Goal: Check status: Check status

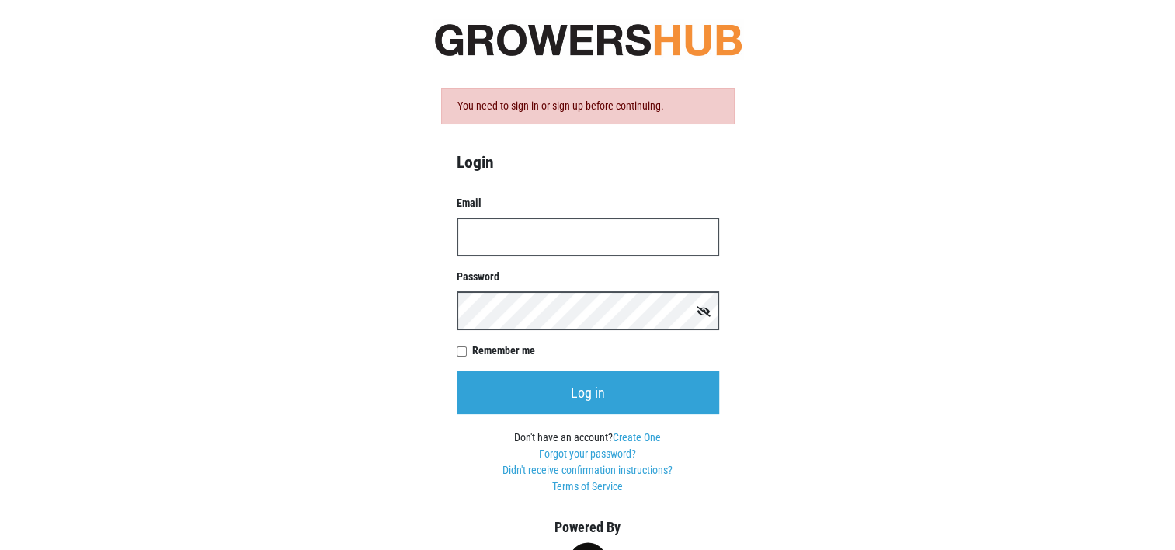
click at [519, 236] on input "Email" at bounding box center [588, 237] width 263 height 39
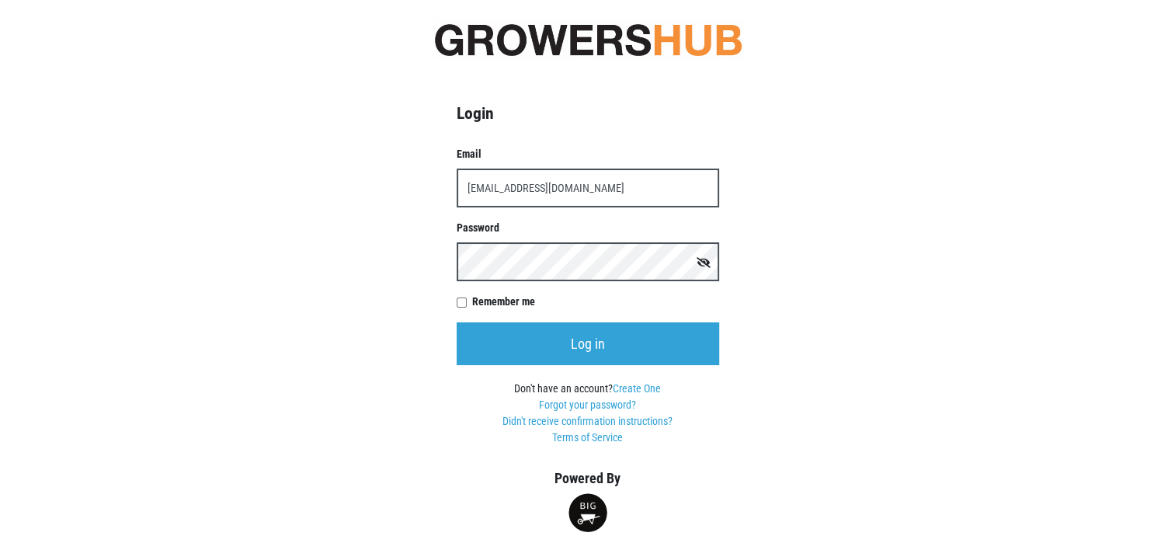
type input "[EMAIL_ADDRESS][DOMAIN_NAME]"
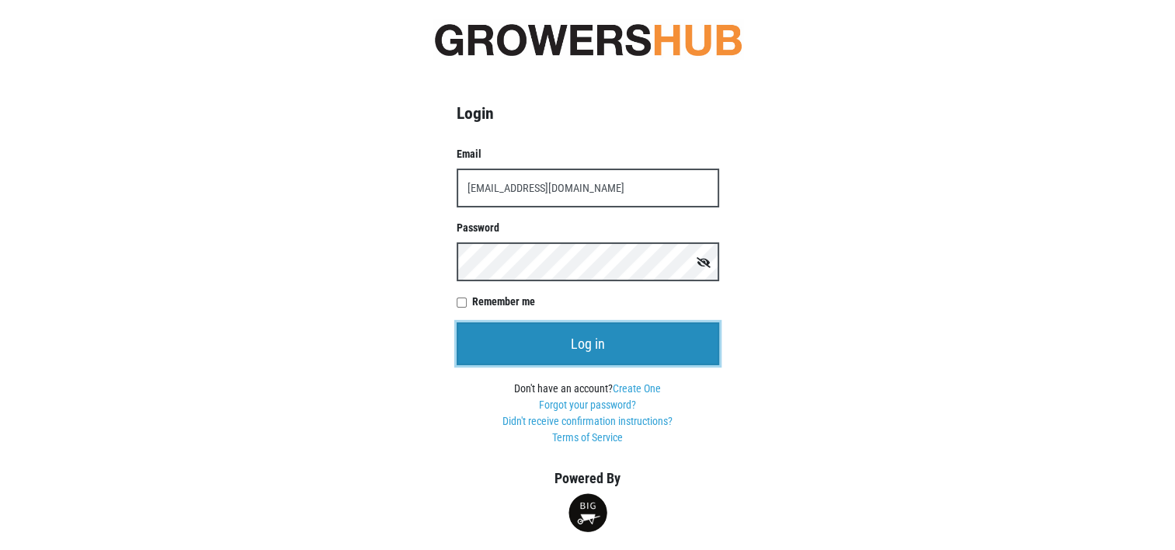
click at [597, 349] on input "Log in" at bounding box center [588, 343] width 263 height 43
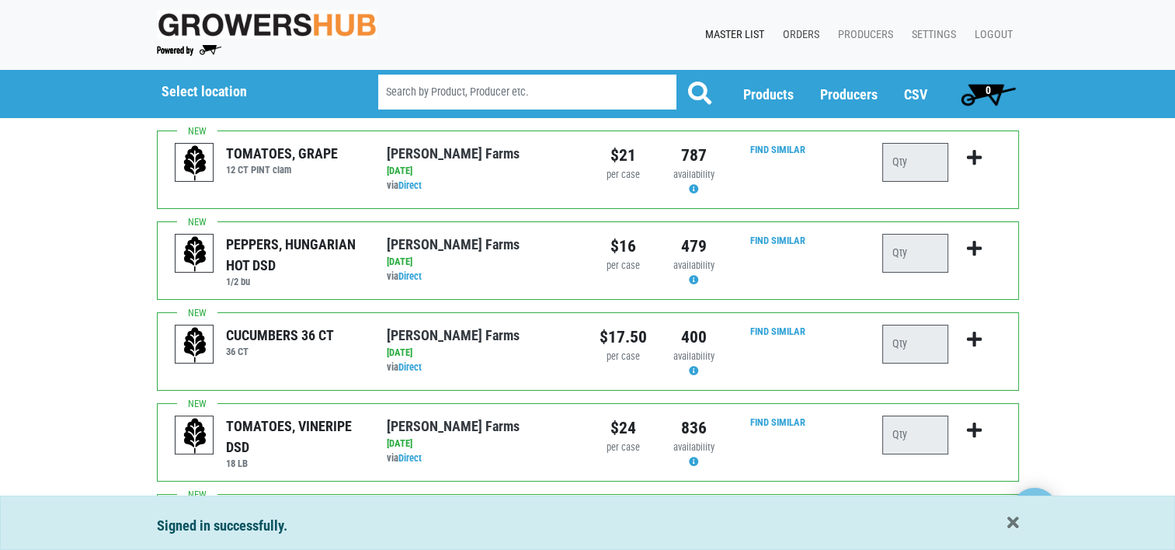
click at [811, 29] on link "Orders" at bounding box center [798, 35] width 55 height 30
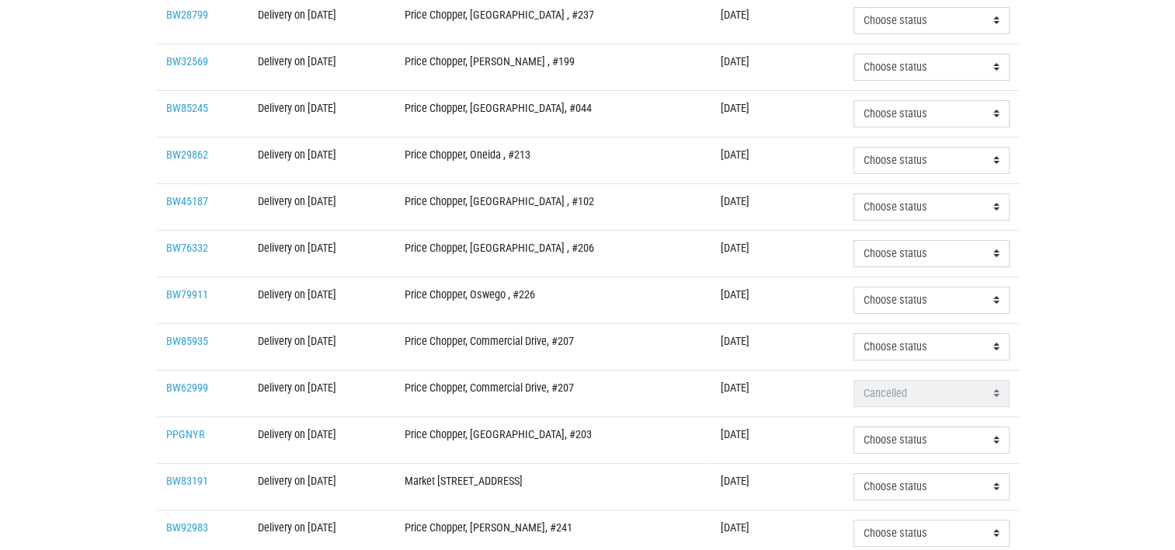
scroll to position [388, 0]
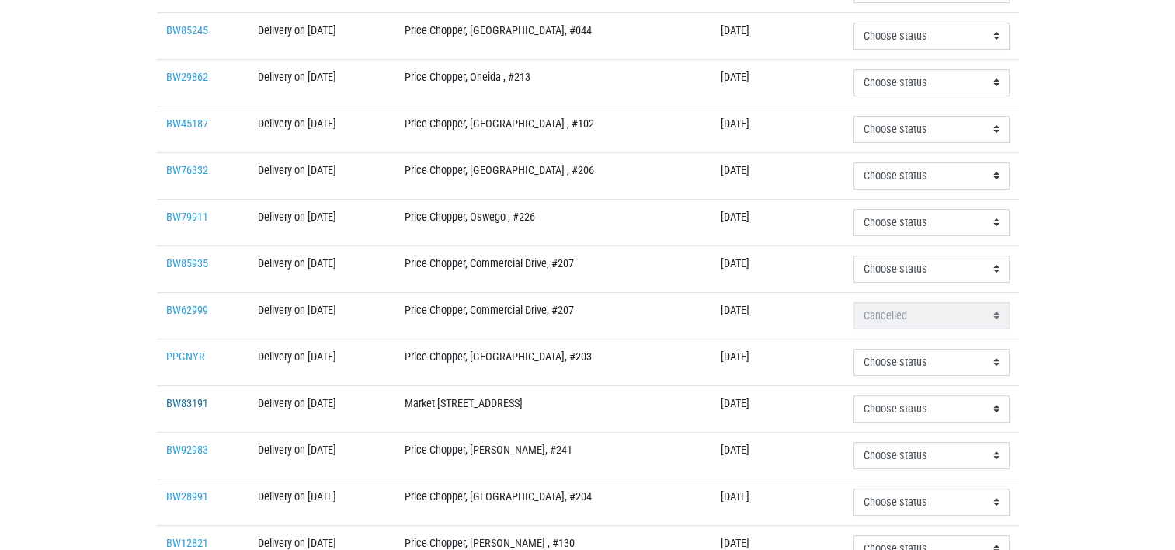
click at [180, 397] on link "BW83191" at bounding box center [187, 403] width 42 height 13
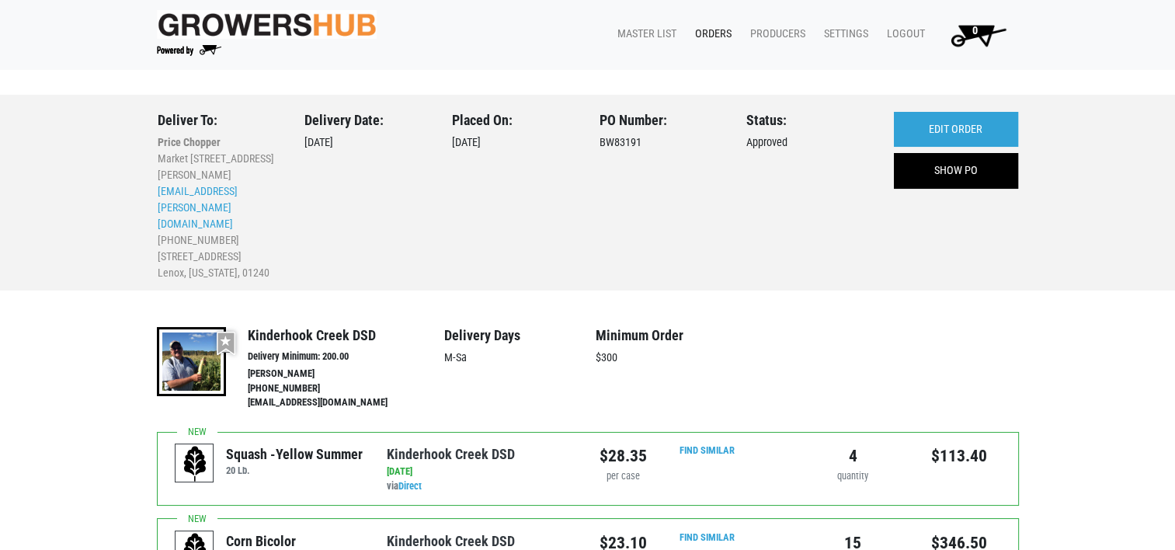
click at [719, 31] on link "Orders" at bounding box center [710, 34] width 55 height 30
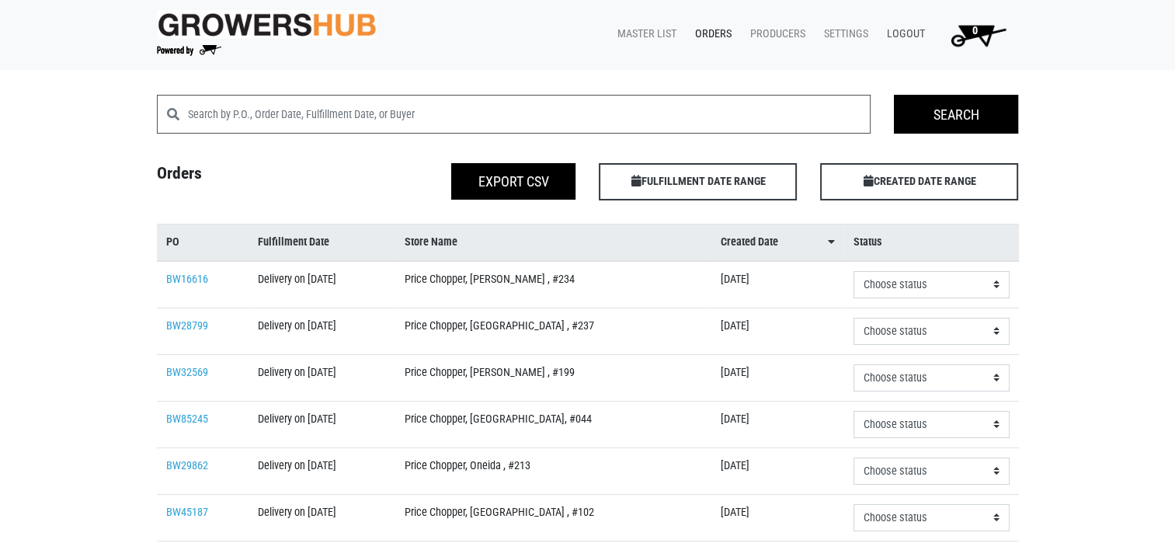
click at [904, 31] on link "Logout" at bounding box center [903, 34] width 57 height 30
